Goal: Check status: Check status

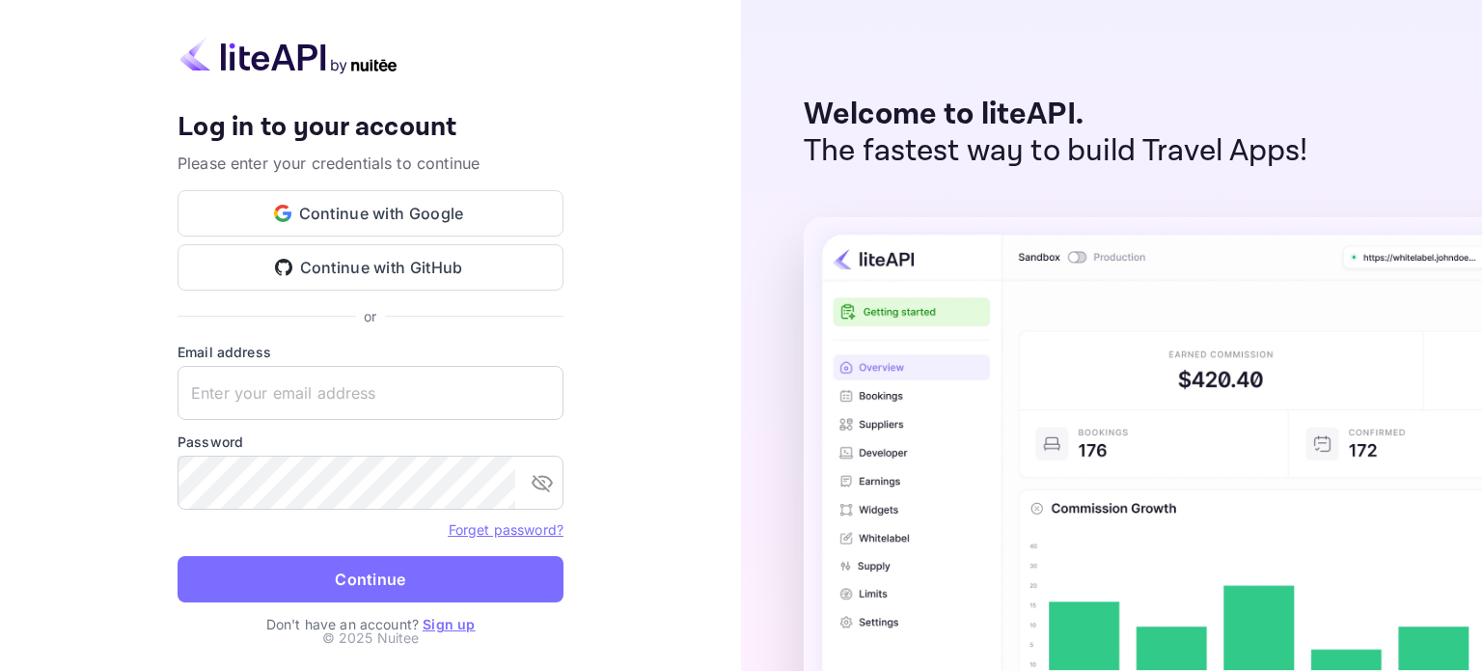
type input "[EMAIL_ADDRESS][DOMAIN_NAME]"
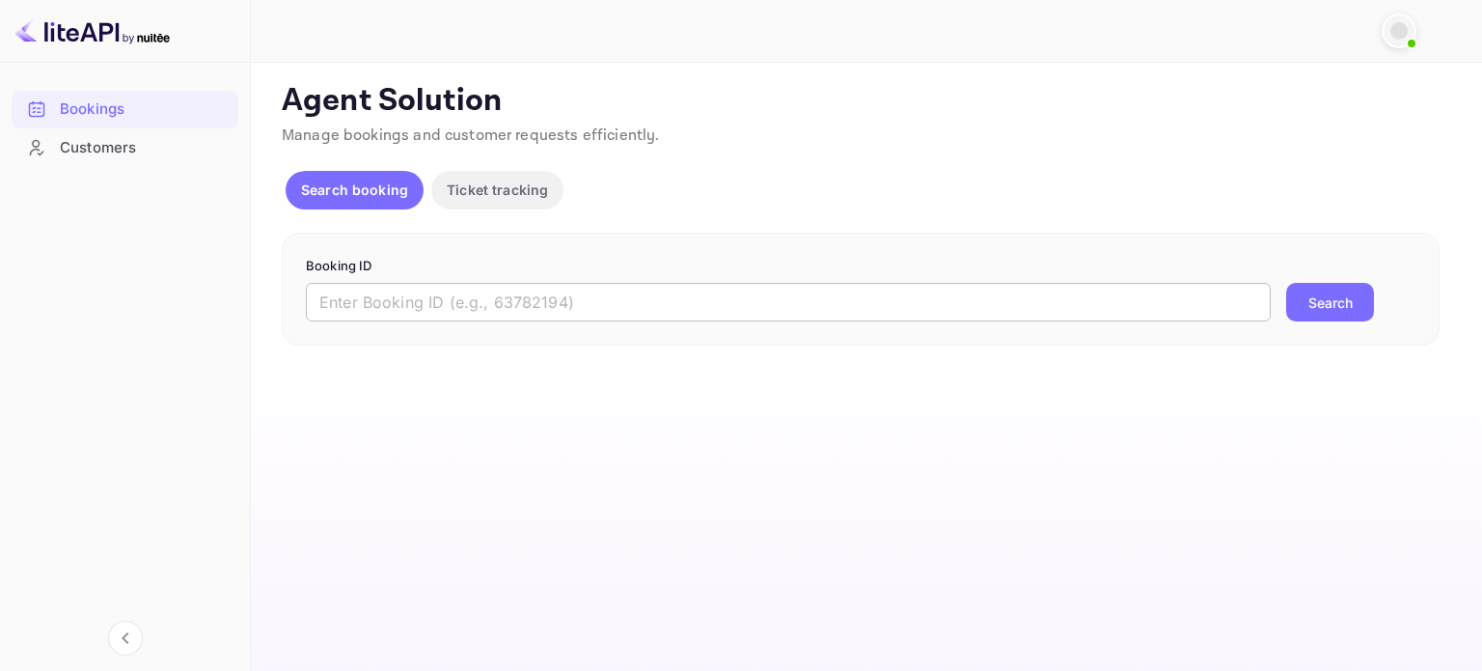
click at [475, 290] on input "text" at bounding box center [788, 302] width 965 height 39
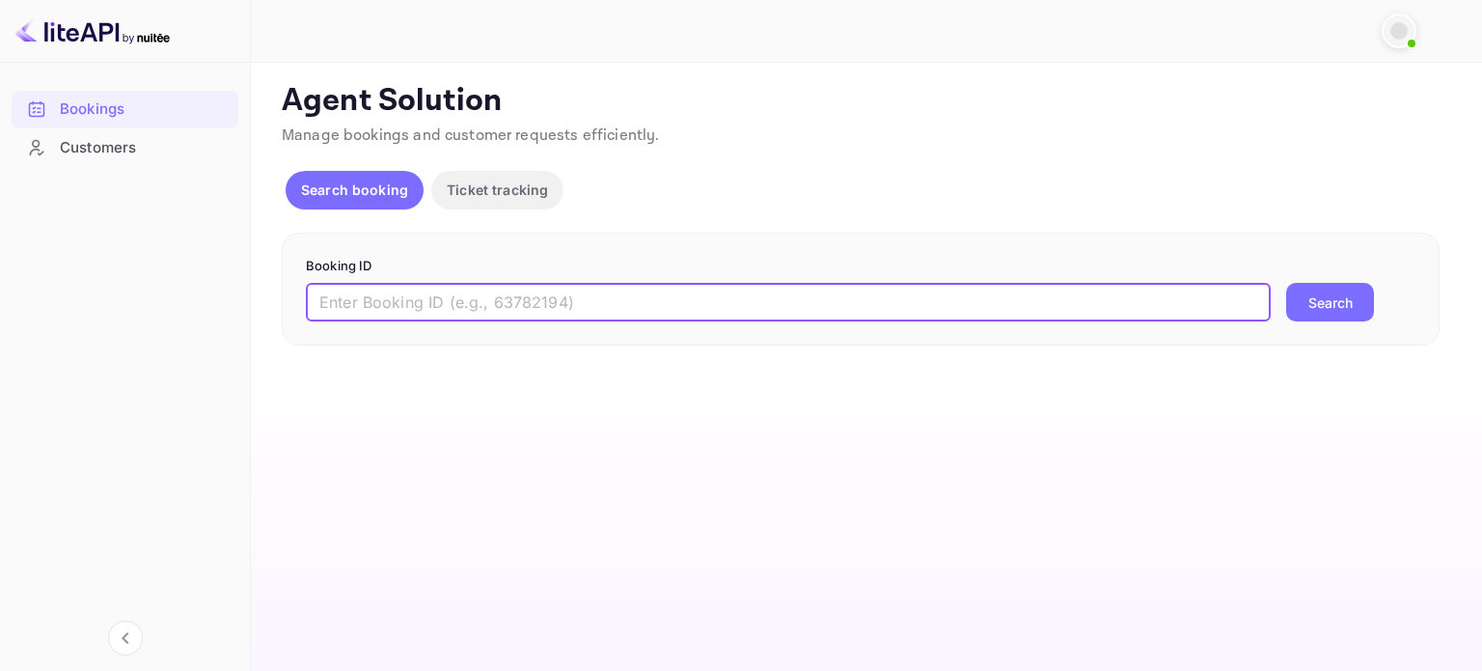
paste input "5273941"
type input "5273941"
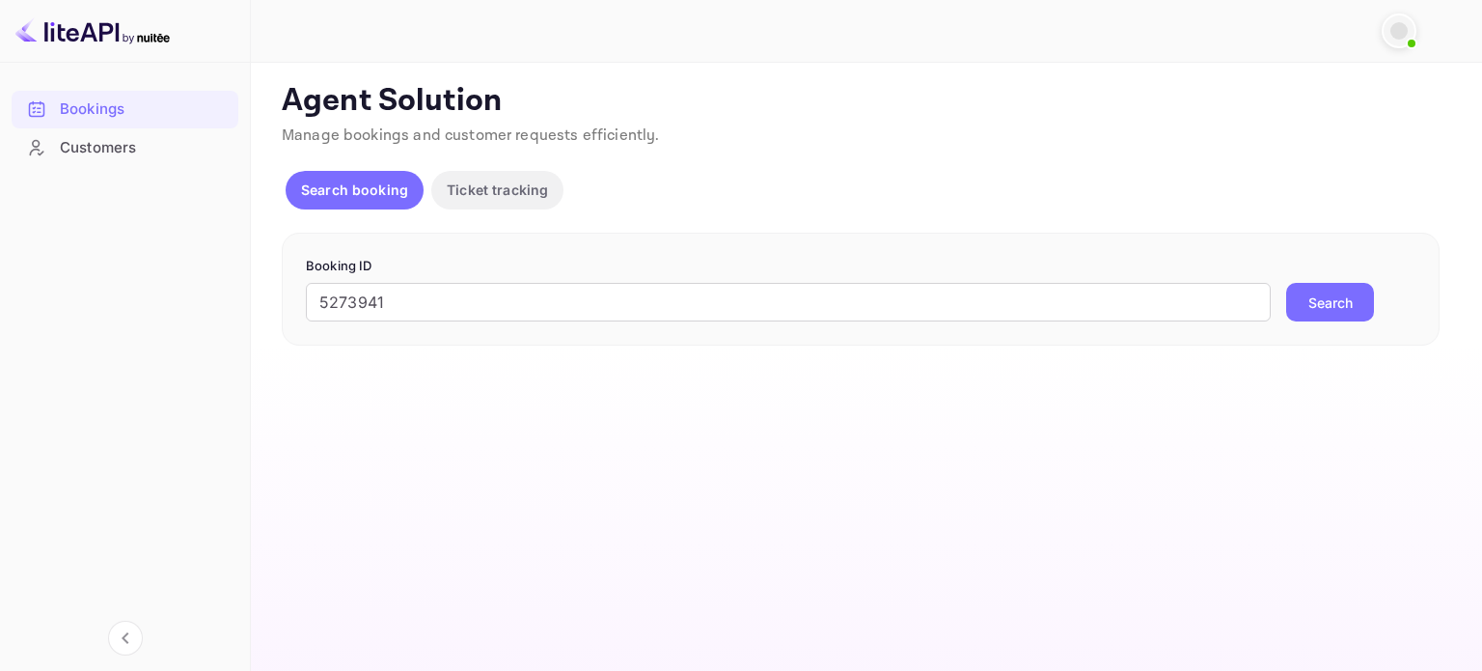
click at [1339, 304] on button "Search" at bounding box center [1331, 302] width 88 height 39
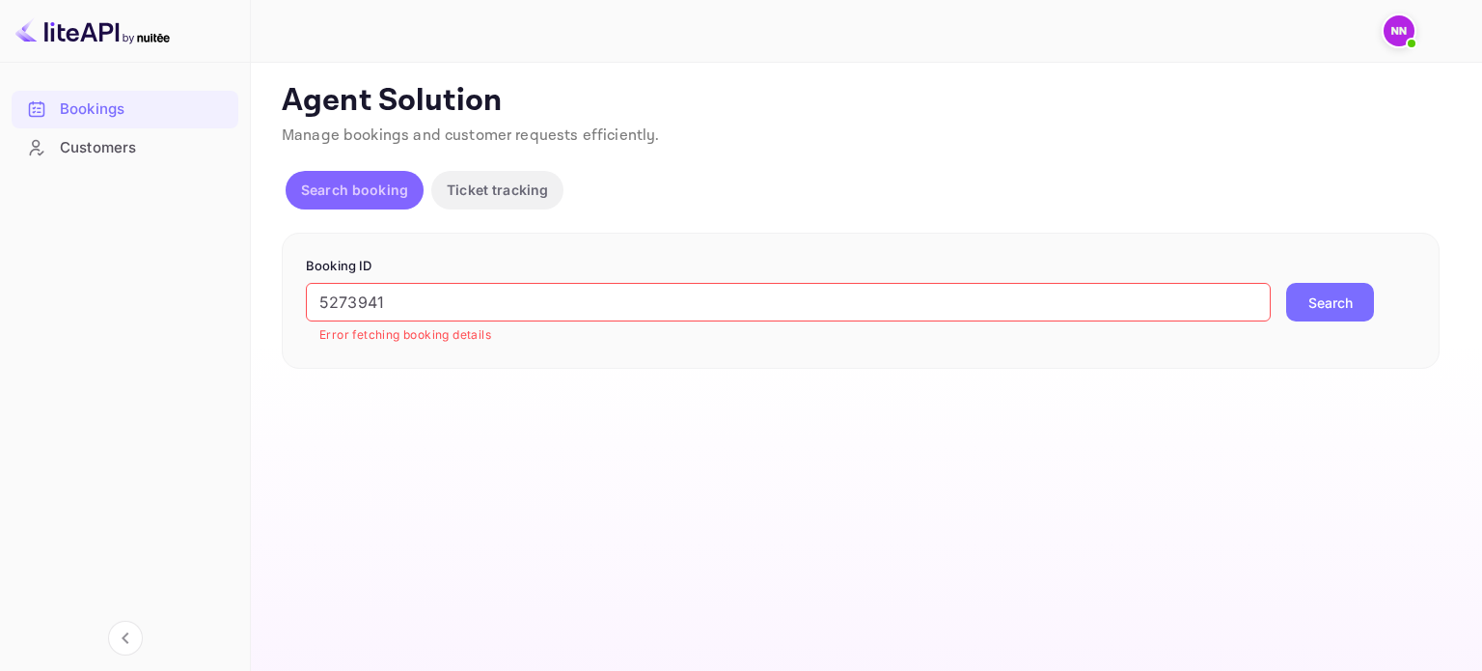
click at [338, 193] on p "Search booking" at bounding box center [354, 190] width 107 height 20
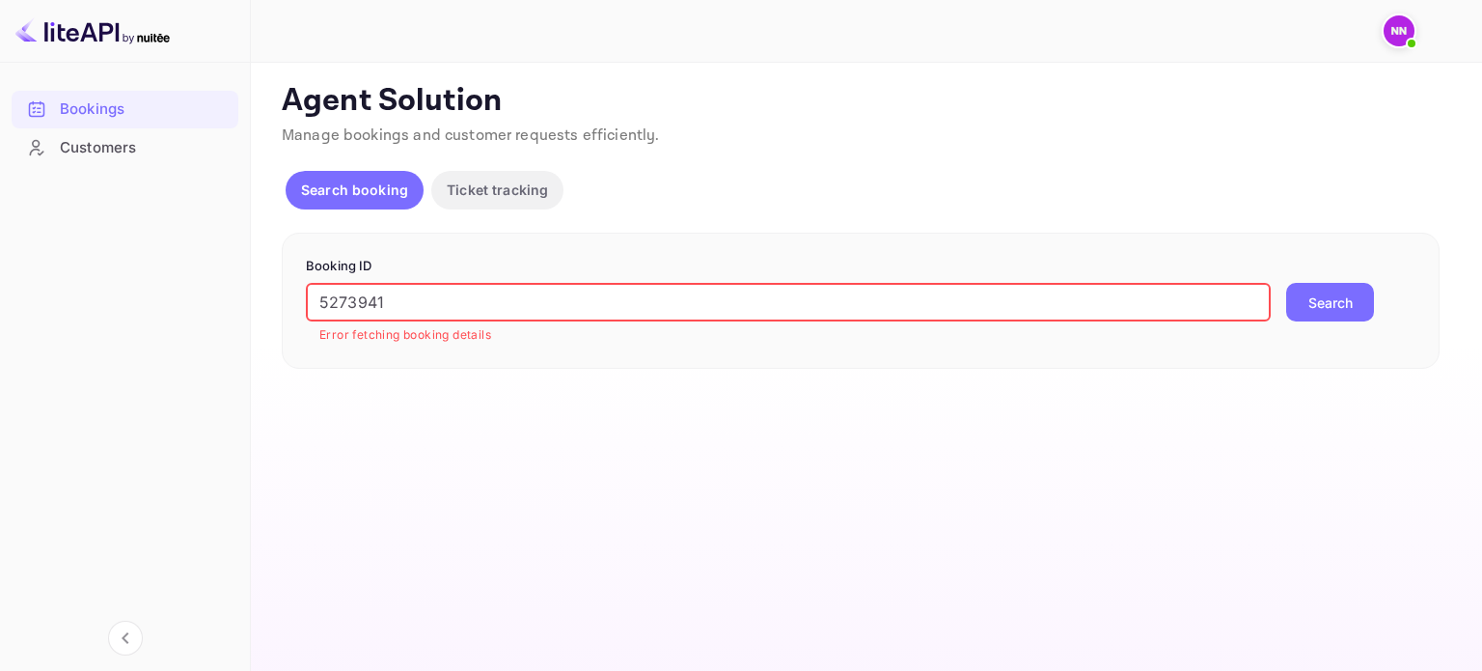
click at [420, 305] on input "5273941" at bounding box center [788, 302] width 965 height 39
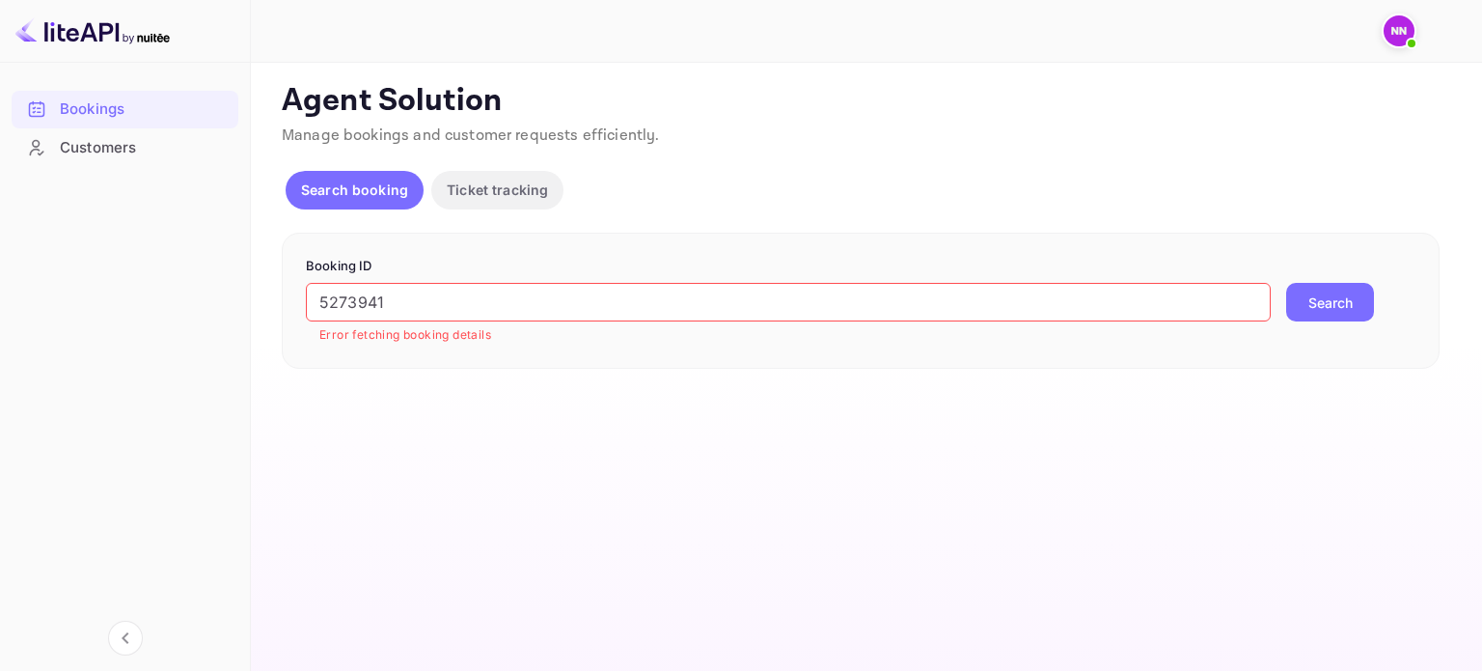
click at [1330, 297] on button "Search" at bounding box center [1331, 302] width 88 height 39
click at [112, 109] on div "Bookings" at bounding box center [144, 109] width 169 height 22
